Goal: Information Seeking & Learning: Learn about a topic

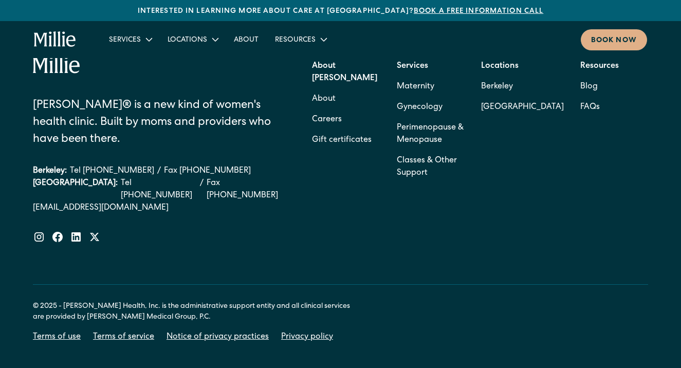
scroll to position [4521, 0]
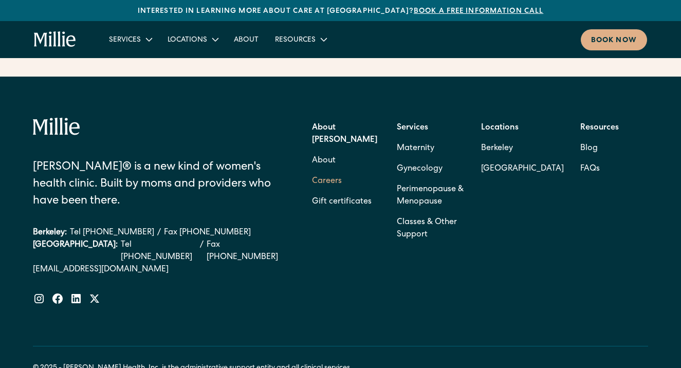
click at [322, 171] on link "Careers" at bounding box center [327, 181] width 30 height 21
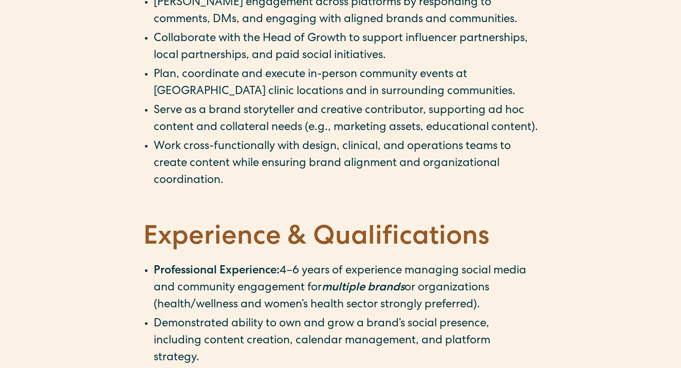
scroll to position [945, 0]
